Goal: Complete application form

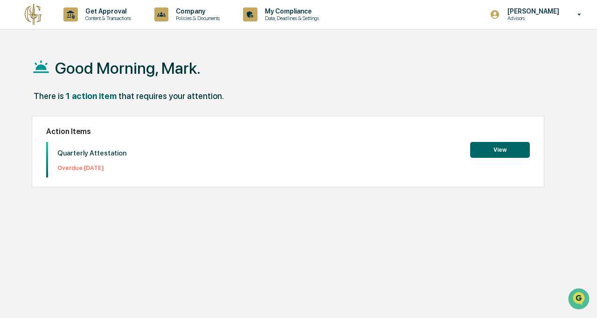
click at [504, 155] on button "View" at bounding box center [500, 150] width 60 height 16
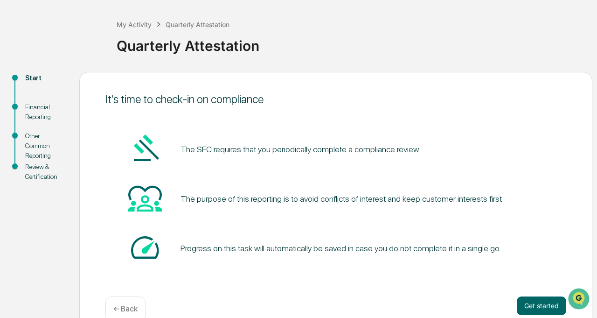
scroll to position [58, 0]
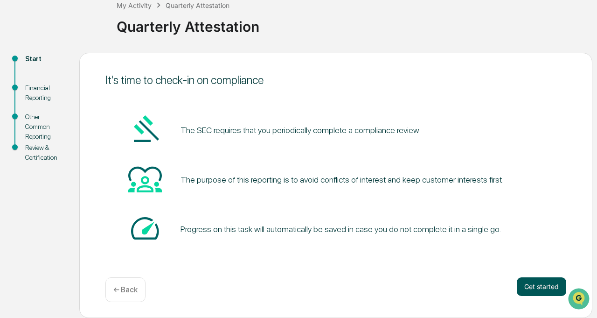
click at [533, 287] on button "Get started" at bounding box center [541, 286] width 49 height 19
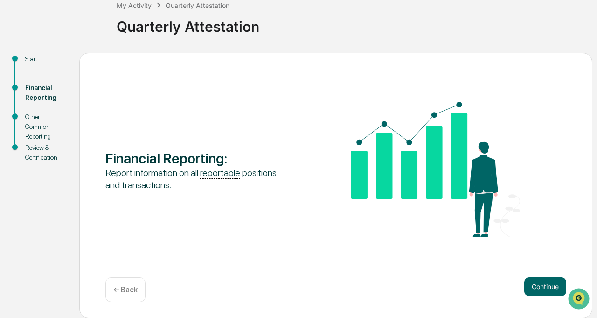
click at [533, 287] on button "Continue" at bounding box center [545, 286] width 42 height 19
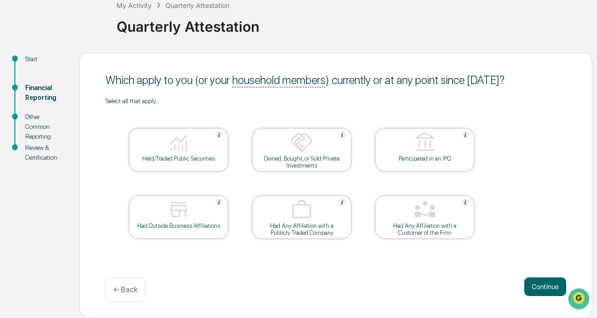
click at [194, 155] on div "Held/Traded Public Securities" at bounding box center [179, 158] width 84 height 7
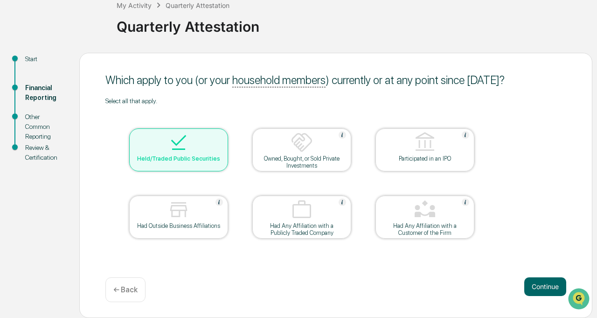
click at [340, 174] on table "Held/Traded Public Securities Owned, Bought, or Sold Private Investments Partic…" at bounding box center [301, 183] width 393 height 158
click at [318, 160] on div "Owned, Bought, or Sold Private Investments" at bounding box center [302, 162] width 84 height 14
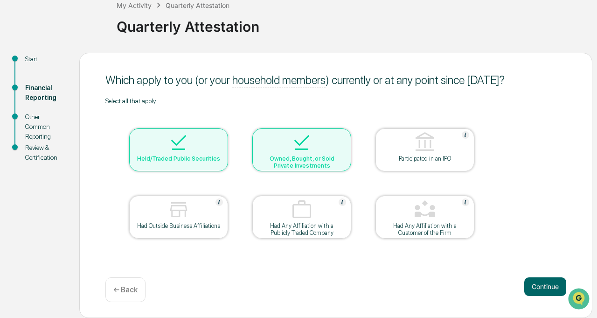
click at [213, 227] on div "Had Outside Business Affiliations" at bounding box center [179, 225] width 84 height 7
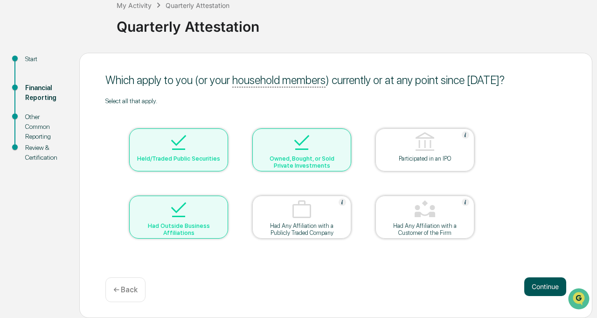
click at [532, 286] on button "Continue" at bounding box center [545, 286] width 42 height 19
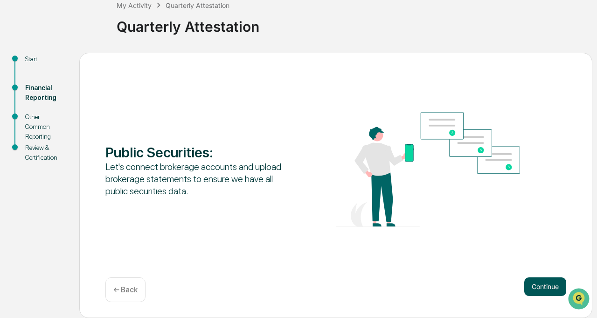
click at [542, 291] on button "Continue" at bounding box center [545, 286] width 42 height 19
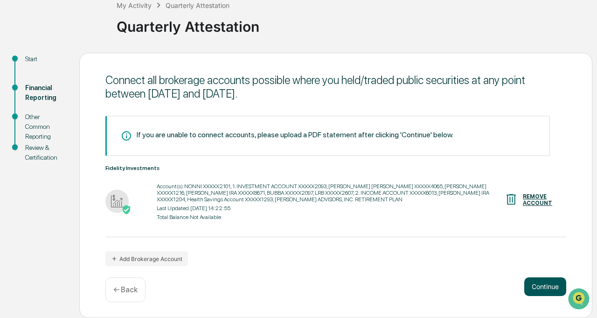
click at [542, 291] on button "Continue" at bounding box center [545, 286] width 42 height 19
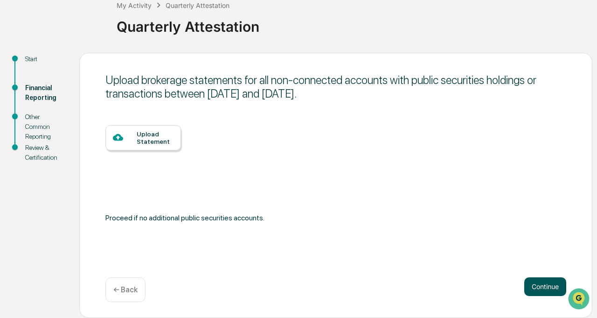
click at [542, 291] on button "Continue" at bounding box center [545, 286] width 42 height 19
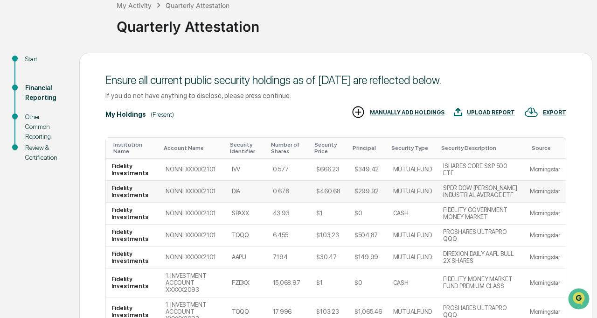
scroll to position [235, 0]
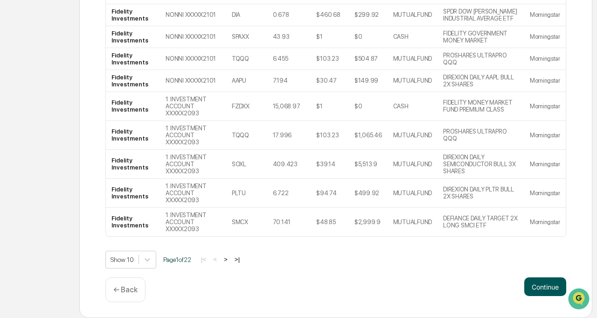
click at [535, 293] on button "Continue" at bounding box center [545, 286] width 42 height 19
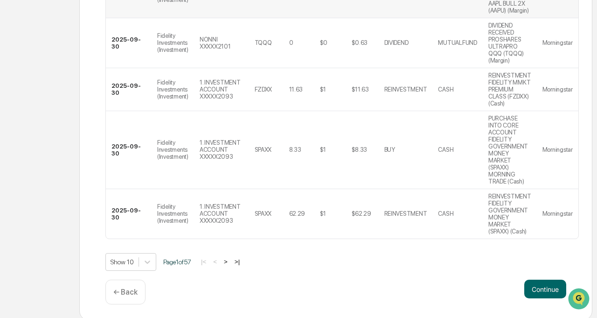
scroll to position [507, 0]
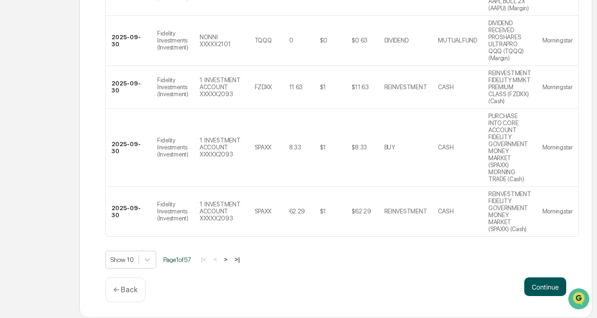
click at [532, 286] on button "Continue" at bounding box center [545, 286] width 42 height 19
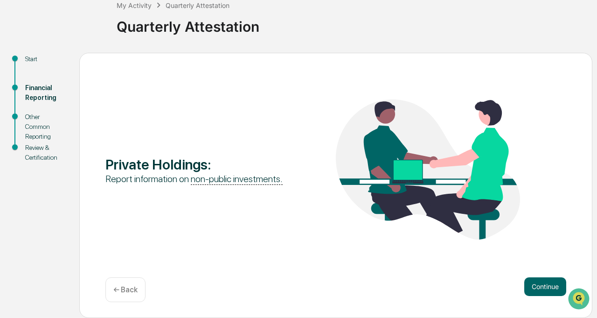
scroll to position [58, 0]
click at [532, 286] on button "Continue" at bounding box center [545, 286] width 42 height 19
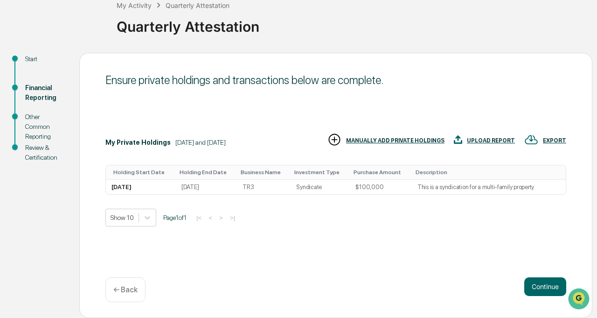
click at [532, 286] on button "Continue" at bounding box center [545, 286] width 42 height 19
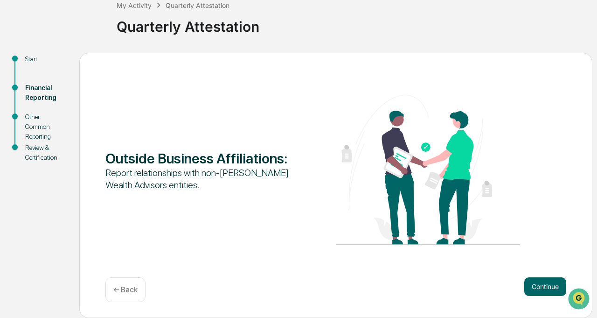
click at [532, 286] on button "Continue" at bounding box center [545, 286] width 42 height 19
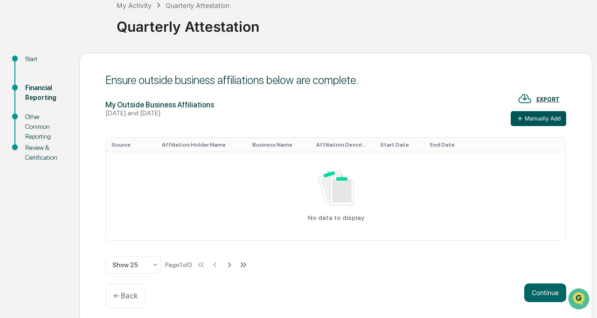
click at [539, 116] on button "Manually Add" at bounding box center [539, 118] width 56 height 15
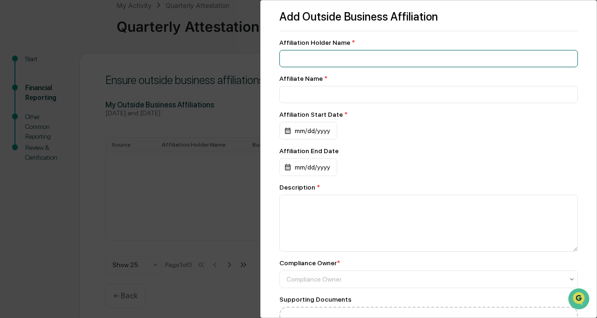
click at [327, 58] on input at bounding box center [428, 58] width 299 height 17
type input "**********"
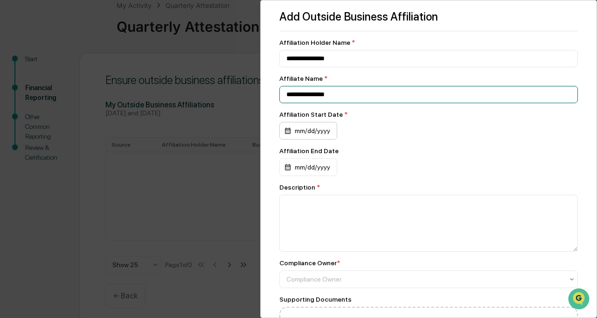
type input "**********"
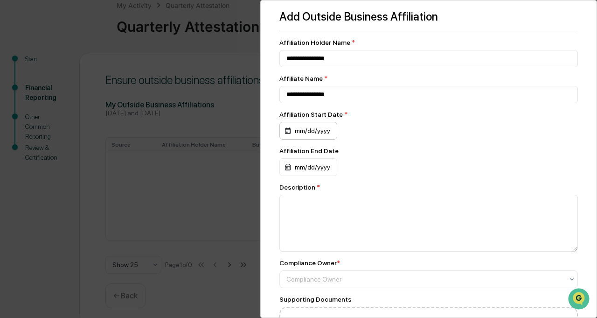
click at [317, 130] on div "mm/dd/yyyy" at bounding box center [308, 131] width 58 height 18
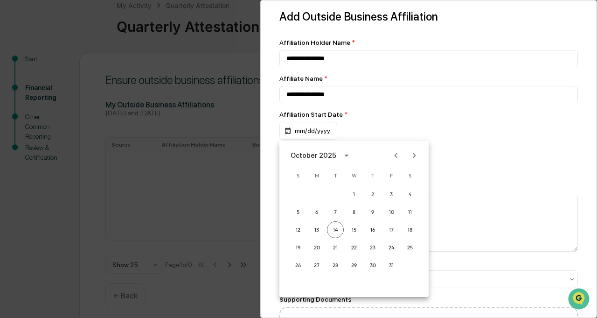
click at [395, 157] on icon "Previous month" at bounding box center [396, 155] width 10 height 10
click at [314, 194] on button "1" at bounding box center [316, 194] width 17 height 17
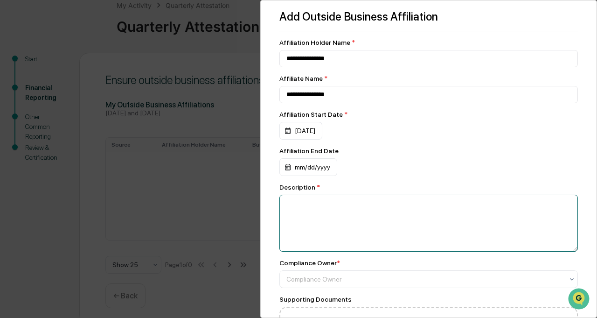
click at [347, 228] on textarea at bounding box center [428, 222] width 299 height 57
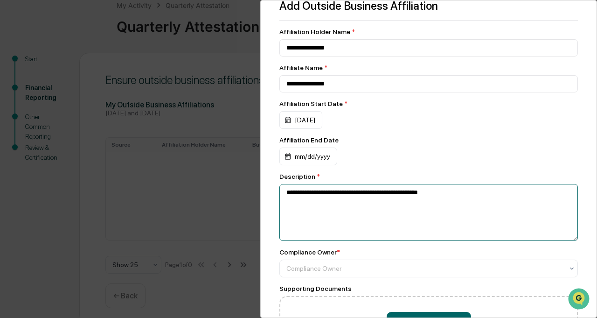
scroll to position [1, 0]
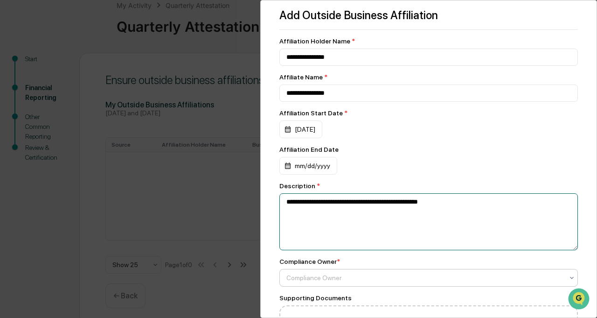
type textarea "**********"
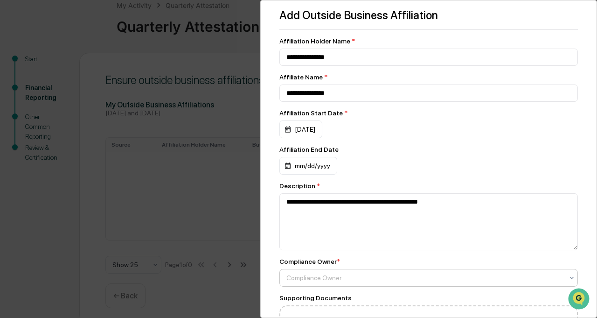
click at [298, 280] on div at bounding box center [424, 277] width 277 height 9
click at [277, 274] on div "**********" at bounding box center [428, 159] width 337 height 318
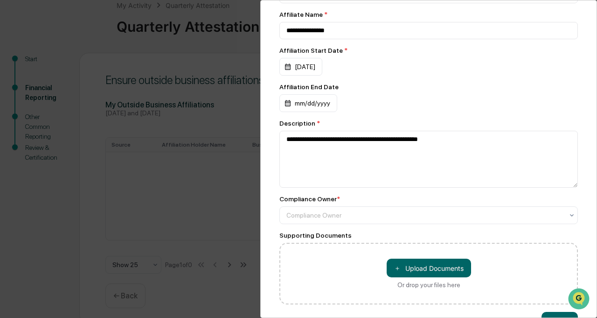
scroll to position [94, 0]
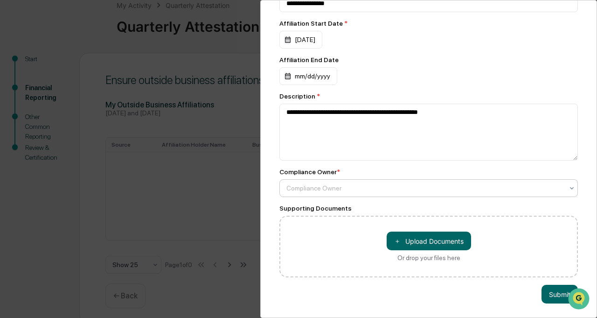
click at [407, 192] on div "Compliance Owner" at bounding box center [425, 187] width 286 height 13
